Goal: Check status

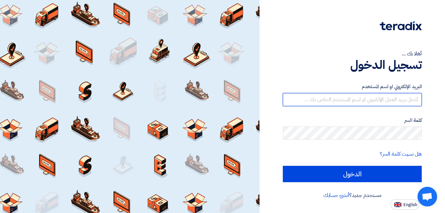
type input "mohamed.mohy@wadigroup.com.eg"
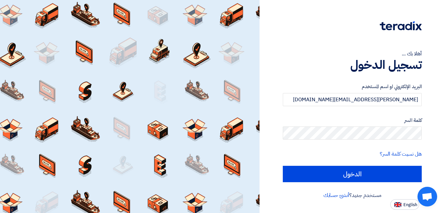
click at [381, 163] on form "البريد الإلكتروني او اسم المستخدم mohamed.mohy@wadigroup.com.eg كلمة السر هل نس…" at bounding box center [352, 132] width 139 height 99
click at [381, 165] on form "البريد الإلكتروني او اسم المستخدم mohamed.mohy@wadigroup.com.eg كلمة السر هل نس…" at bounding box center [352, 132] width 139 height 99
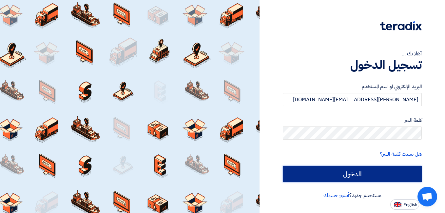
click at [379, 170] on input "الدخول" at bounding box center [352, 174] width 139 height 16
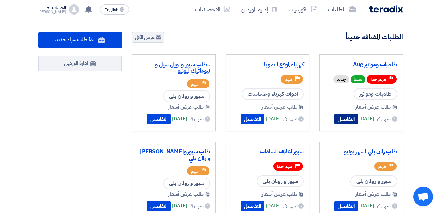
click at [338, 115] on button "التفاصيل" at bounding box center [346, 119] width 24 height 10
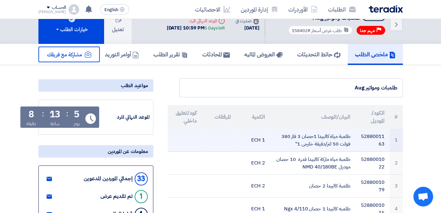
scroll to position [13, 0]
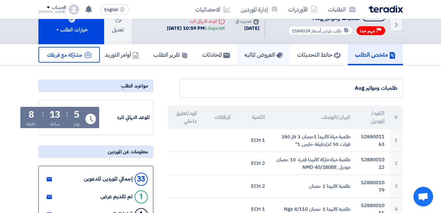
click at [258, 57] on h5 "العروض الماليه" at bounding box center [263, 55] width 38 height 8
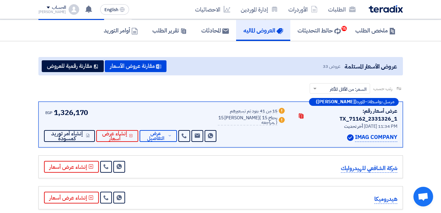
scroll to position [38, 0]
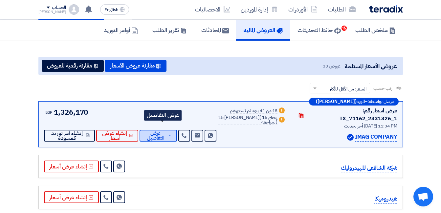
click at [177, 130] on button "عرض التفاصيل" at bounding box center [157, 136] width 37 height 12
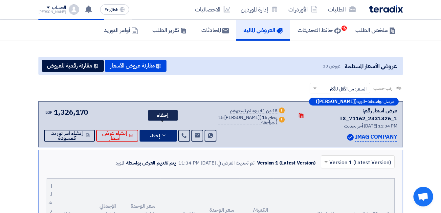
click at [158, 130] on button "إخفاء" at bounding box center [157, 136] width 37 height 12
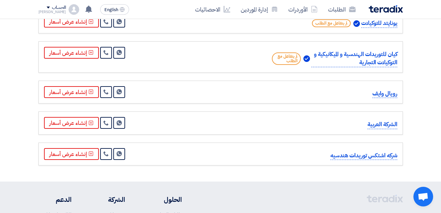
scroll to position [1088, 0]
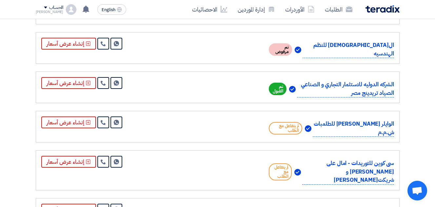
scroll to position [623, 0]
